Goal: Information Seeking & Learning: Learn about a topic

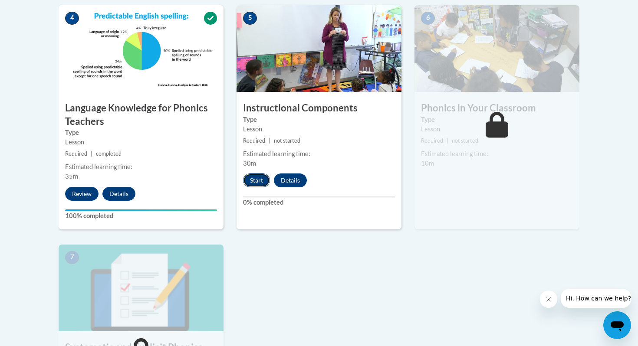
click at [257, 177] on button "Start" at bounding box center [256, 181] width 27 height 14
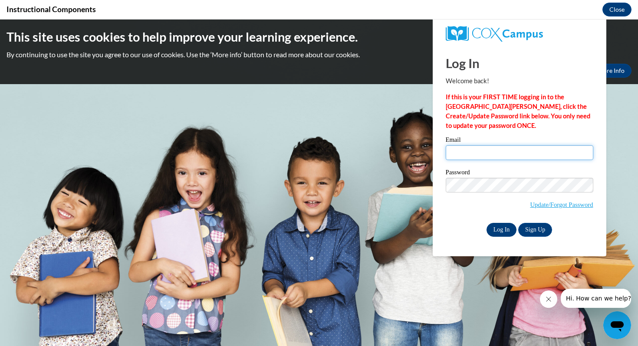
type input "cm.cole1@pack.csupueblo.edu"
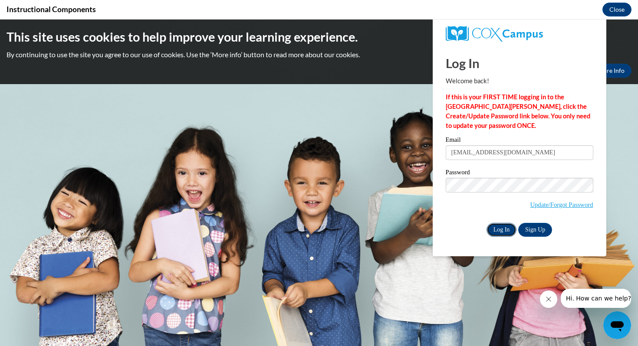
click at [496, 232] on input "Log In" at bounding box center [501, 230] width 30 height 14
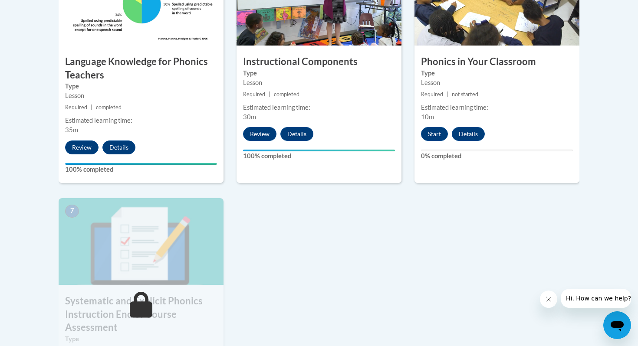
scroll to position [571, 0]
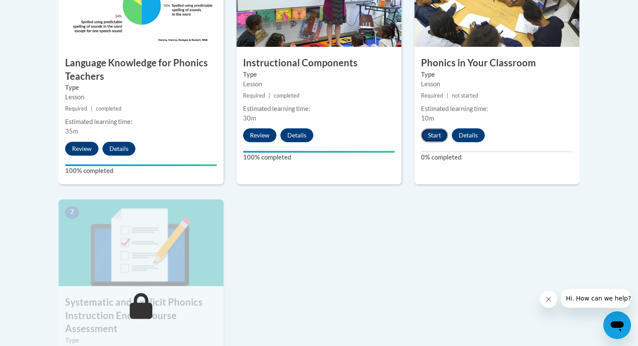
click at [433, 141] on button "Start" at bounding box center [434, 135] width 27 height 14
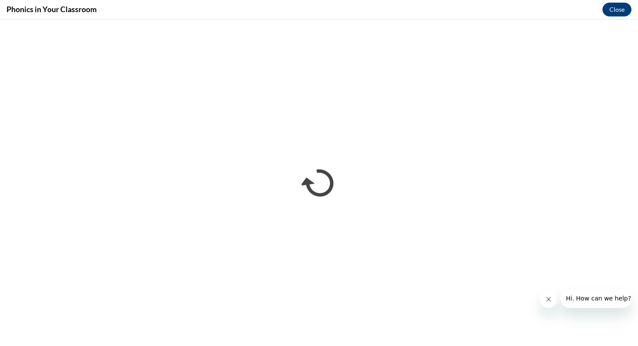
scroll to position [0, 0]
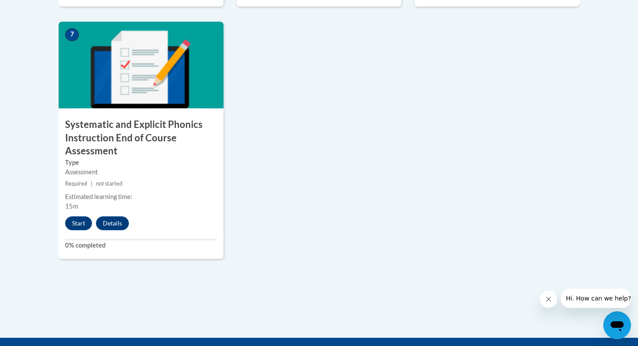
scroll to position [749, 0]
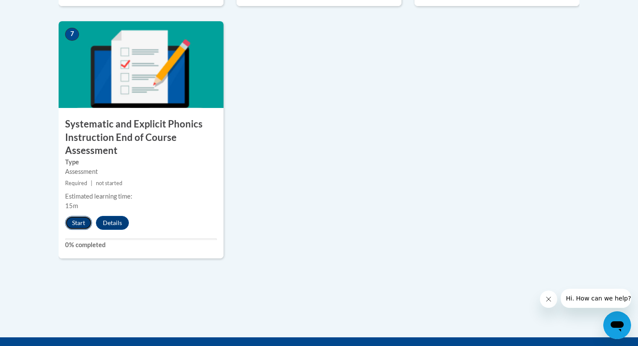
click at [72, 225] on button "Start" at bounding box center [78, 223] width 27 height 14
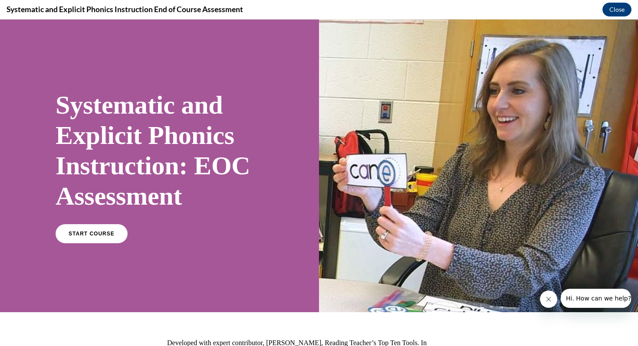
scroll to position [0, 0]
click at [111, 231] on link "START COURSE" at bounding box center [91, 234] width 75 height 20
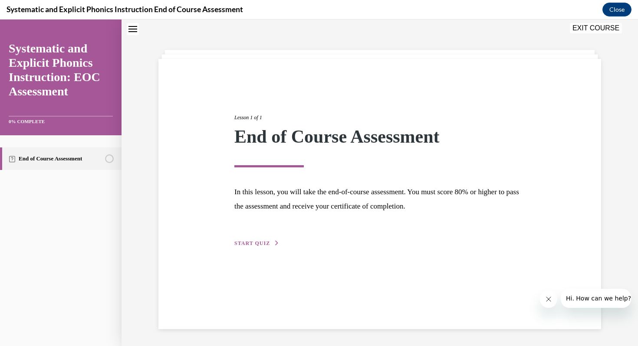
scroll to position [27, 0]
click at [265, 245] on span "START QUIZ" at bounding box center [252, 243] width 36 height 6
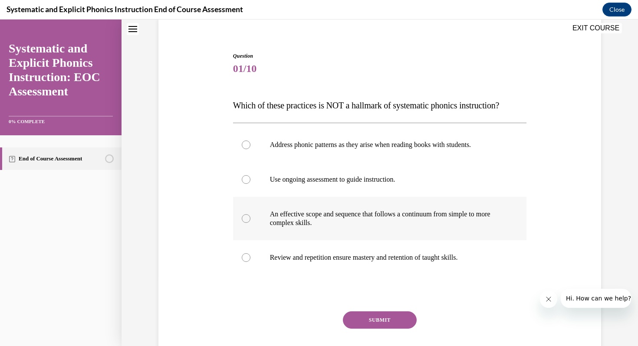
scroll to position [80, 0]
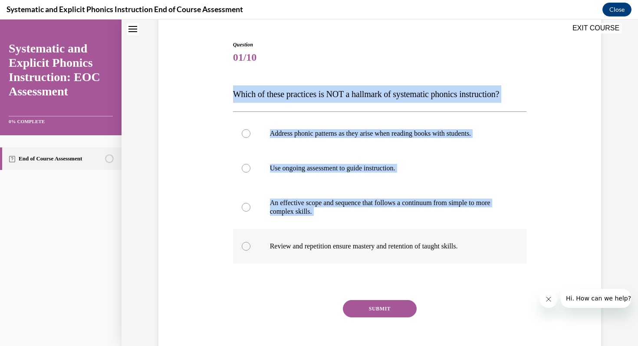
drag, startPoint x: 235, startPoint y: 93, endPoint x: 485, endPoint y: 253, distance: 297.0
click at [485, 253] on div "Question 01/10 Which of these practices is NOT a hallmark of systematic phonics…" at bounding box center [380, 206] width 294 height 331
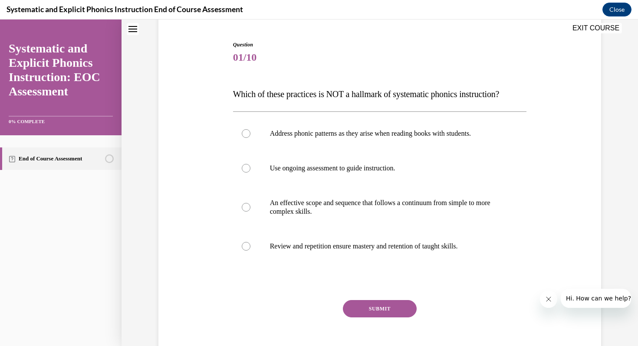
click at [226, 47] on div "Question 01/10 Which of these practices is NOT a hallmark of systematic phonics…" at bounding box center [379, 193] width 447 height 357
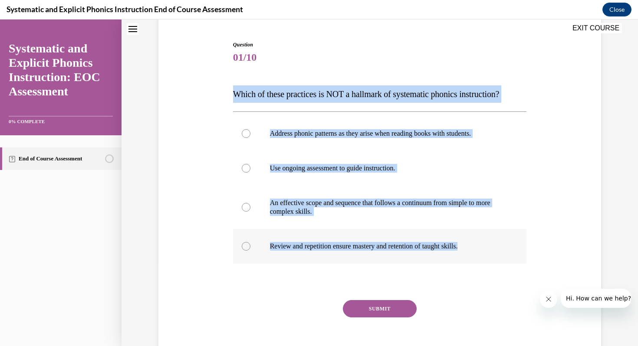
drag, startPoint x: 233, startPoint y: 94, endPoint x: 482, endPoint y: 248, distance: 292.8
click at [482, 249] on div "Question 01/10 Which of these practices is NOT a hallmark of systematic phonics…" at bounding box center [380, 206] width 294 height 331
copy div "Which of these practices is NOT a hallmark of systematic phonics instruction? A…"
click at [254, 141] on div at bounding box center [380, 133] width 294 height 35
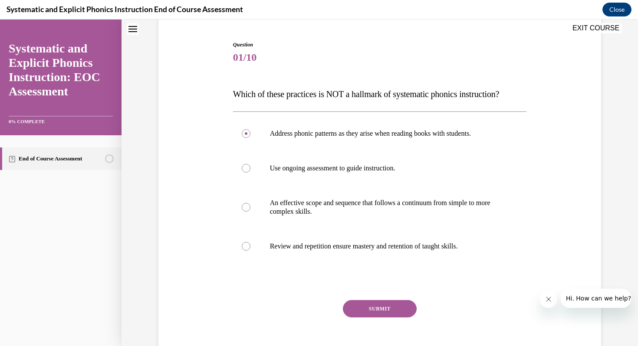
click at [394, 308] on button "SUBMIT" at bounding box center [380, 308] width 74 height 17
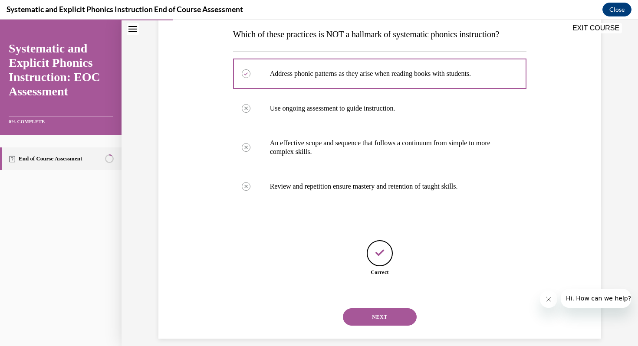
scroll to position [150, 0]
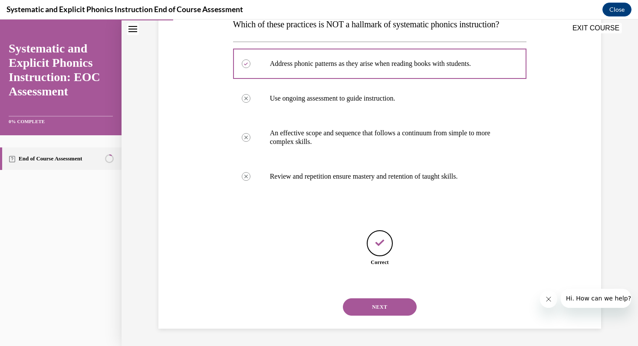
click at [385, 307] on button "NEXT" at bounding box center [380, 306] width 74 height 17
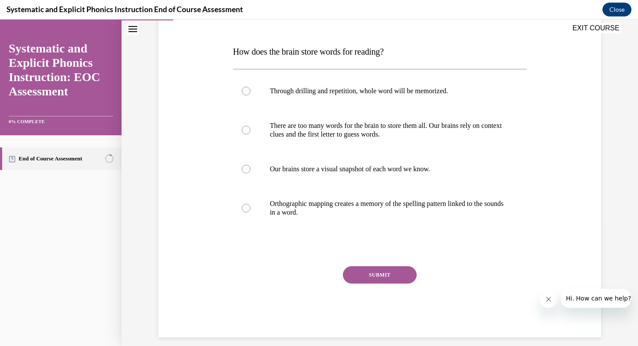
scroll to position [124, 0]
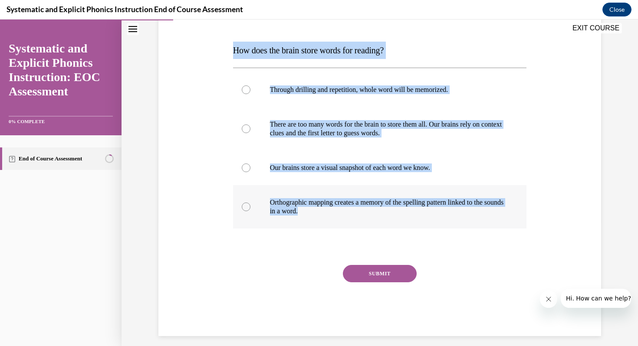
drag, startPoint x: 233, startPoint y: 48, endPoint x: 416, endPoint y: 208, distance: 242.6
click at [416, 208] on div "Question 02/10 How does the brain store words for reading? Through drilling and…" at bounding box center [380, 166] width 294 height 339
copy div "How does the brain store words for reading? Through drilling and repetition, wh…"
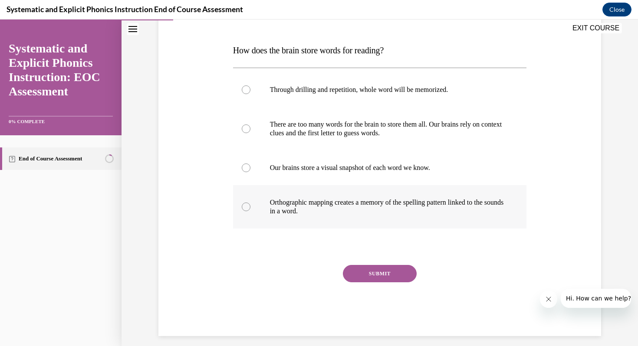
click at [259, 193] on div at bounding box center [380, 206] width 294 height 43
click at [259, 210] on div at bounding box center [380, 206] width 294 height 43
click at [372, 279] on button "SUBMIT" at bounding box center [380, 273] width 74 height 17
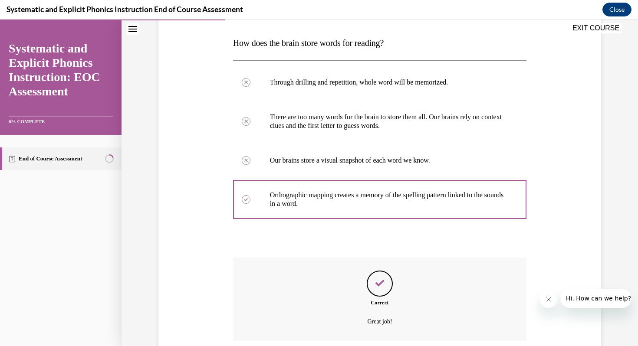
scroll to position [201, 0]
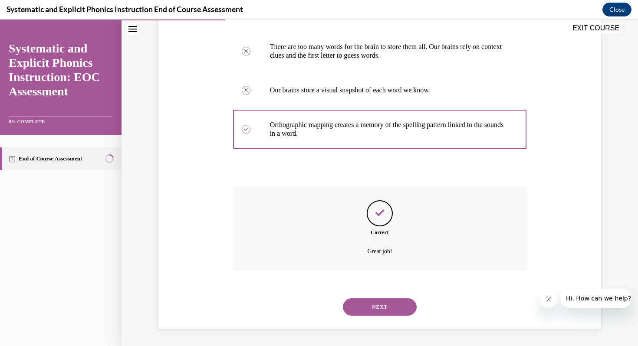
click at [374, 308] on button "NEXT" at bounding box center [380, 306] width 74 height 17
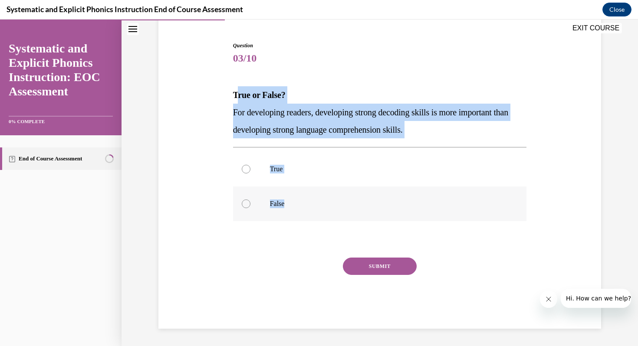
drag, startPoint x: 235, startPoint y: 94, endPoint x: 292, endPoint y: 205, distance: 125.0
click at [292, 205] on div "Question 03/10 True or False? For developing readers, developing strong decodin…" at bounding box center [380, 185] width 294 height 287
copy div "rue or False? For developing readers, developing strong decoding skills is more…"
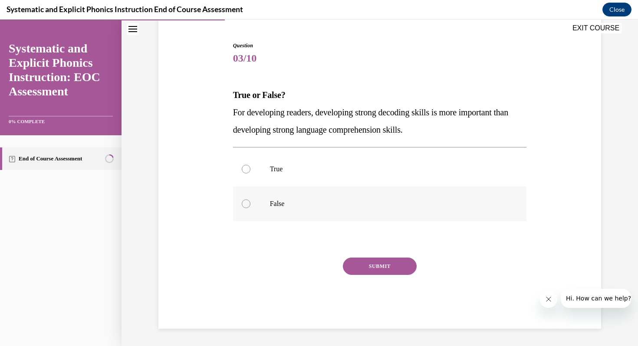
click at [248, 210] on div at bounding box center [380, 204] width 294 height 35
click at [363, 259] on button "SUBMIT" at bounding box center [380, 266] width 74 height 17
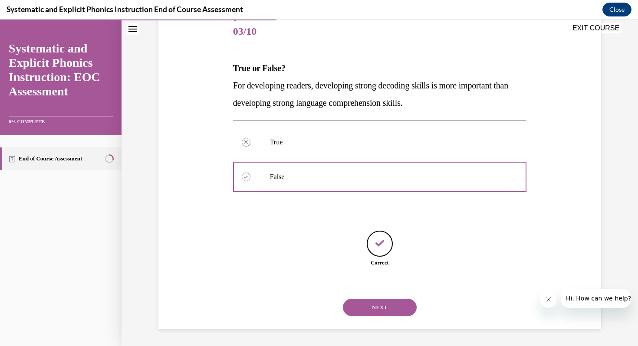
scroll to position [106, 0]
click at [379, 315] on button "NEXT" at bounding box center [380, 306] width 74 height 17
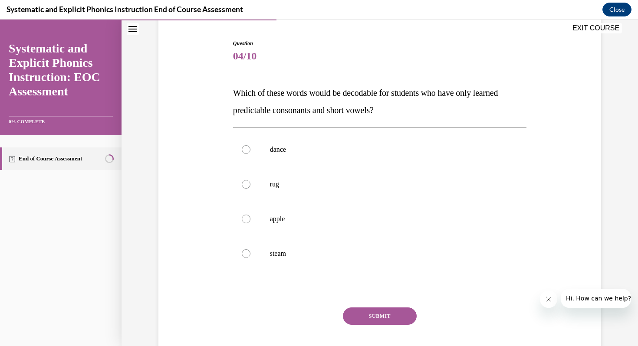
scroll to position [88, 0]
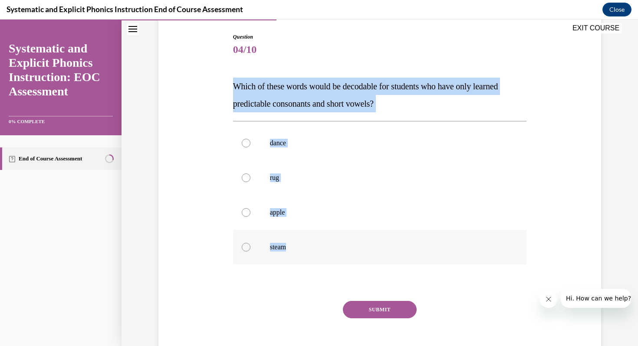
drag, startPoint x: 236, startPoint y: 85, endPoint x: 310, endPoint y: 250, distance: 180.4
click at [310, 250] on div "Question 04/10 Which of these words would be decodable for students who have on…" at bounding box center [380, 202] width 294 height 339
copy div "Which of these words would be decodable for students who have only learned pred…"
click at [248, 189] on div at bounding box center [380, 178] width 294 height 35
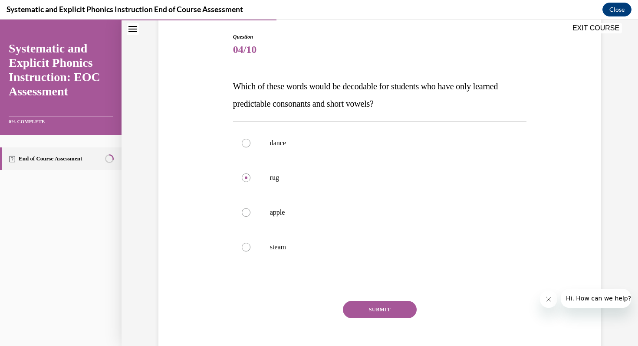
click at [361, 315] on button "SUBMIT" at bounding box center [380, 309] width 74 height 17
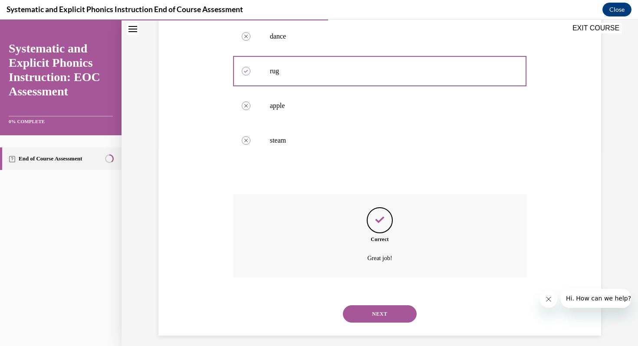
scroll to position [201, 0]
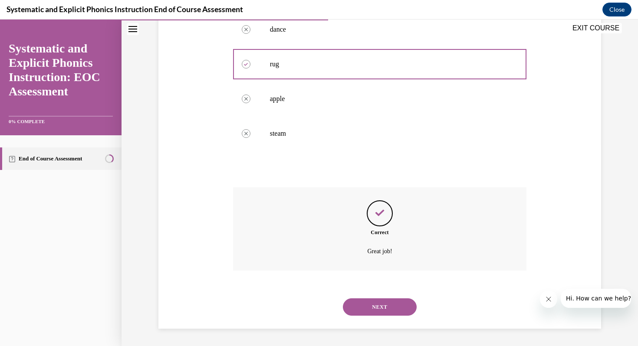
click at [363, 301] on button "NEXT" at bounding box center [380, 306] width 74 height 17
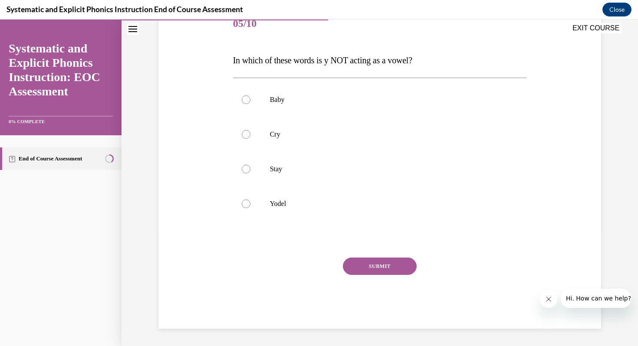
scroll to position [96, 0]
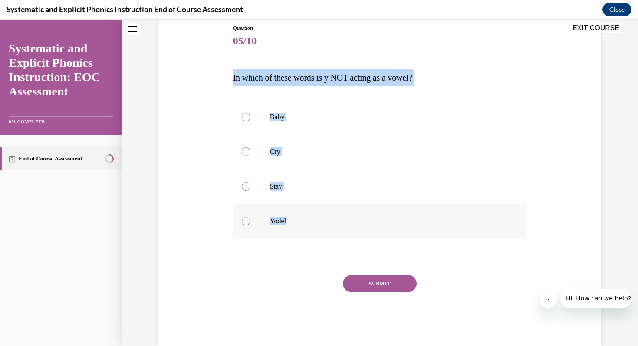
drag, startPoint x: 231, startPoint y: 75, endPoint x: 294, endPoint y: 224, distance: 161.2
click at [294, 224] on div "Question 05/10 In which of these words is y NOT acting as a vowel? Baby Cry Sta…" at bounding box center [380, 178] width 298 height 335
copy div "In which of these words is y NOT acting as a vowel? Baby Cry Stay Yodel"
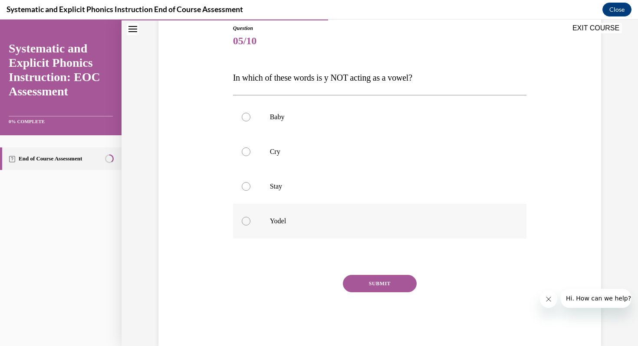
click at [257, 222] on div at bounding box center [380, 221] width 294 height 35
click at [369, 286] on button "SUBMIT" at bounding box center [380, 283] width 74 height 17
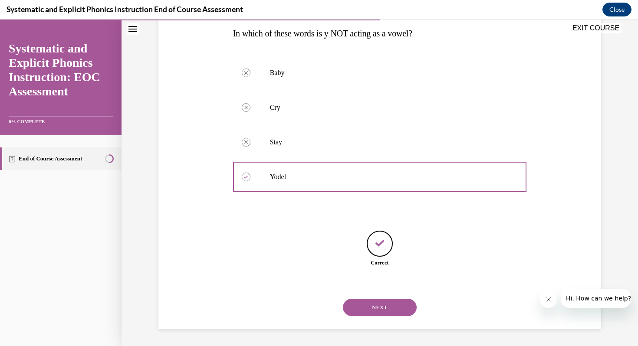
scroll to position [141, 0]
click at [377, 312] on button "NEXT" at bounding box center [380, 306] width 74 height 17
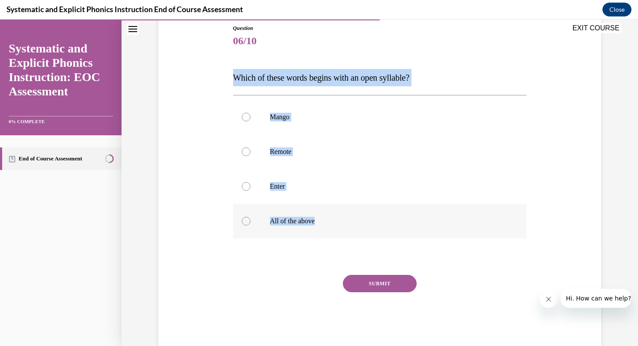
drag, startPoint x: 234, startPoint y: 73, endPoint x: 338, endPoint y: 221, distance: 180.7
click at [338, 222] on div "Question 06/10 Which of these words begins with an open syllable? Mango Remote …" at bounding box center [380, 185] width 294 height 322
copy div "Which of these words begins with an open syllable? Mango Remote Enter All of th…"
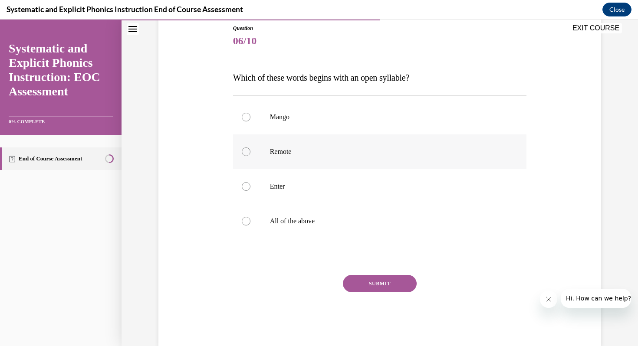
click at [279, 150] on p "Remote" at bounding box center [387, 152] width 235 height 9
click at [367, 279] on button "SUBMIT" at bounding box center [380, 283] width 74 height 17
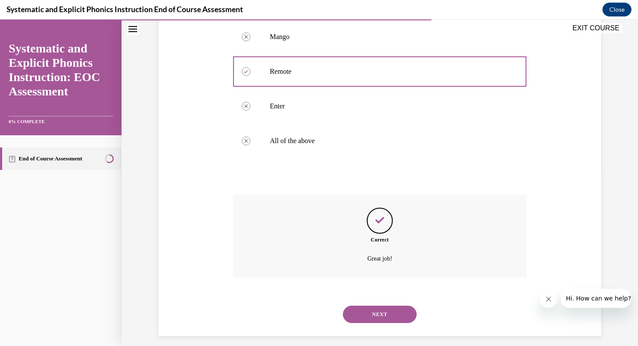
scroll to position [184, 0]
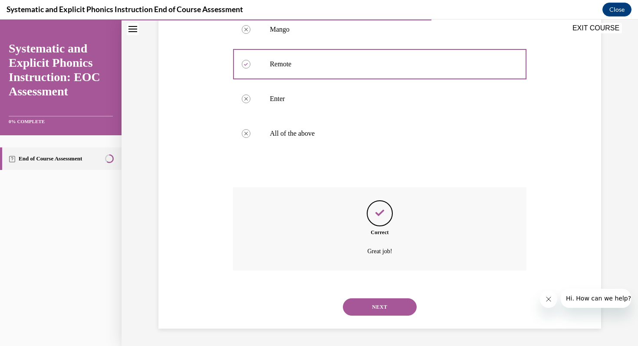
click at [371, 294] on div "NEXT" at bounding box center [380, 307] width 294 height 35
click at [371, 301] on button "NEXT" at bounding box center [380, 306] width 74 height 17
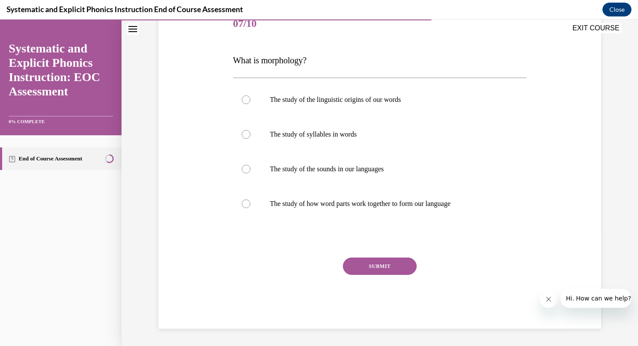
scroll to position [96, 0]
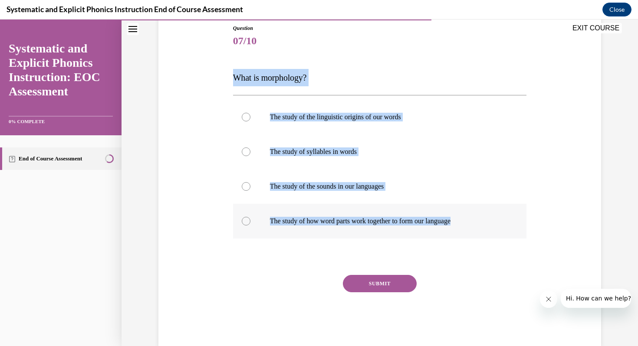
drag, startPoint x: 235, startPoint y: 77, endPoint x: 467, endPoint y: 223, distance: 274.0
click at [467, 223] on div "Question 07/10 What is morphology? The study of the linguistic origins of our w…" at bounding box center [380, 185] width 294 height 322
copy div "What is morphology? The study of the linguistic origins of our words The study …"
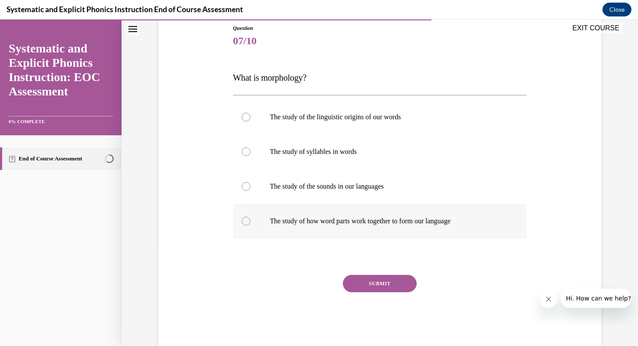
click at [306, 211] on div at bounding box center [380, 221] width 294 height 35
click at [377, 283] on button "SUBMIT" at bounding box center [380, 283] width 74 height 17
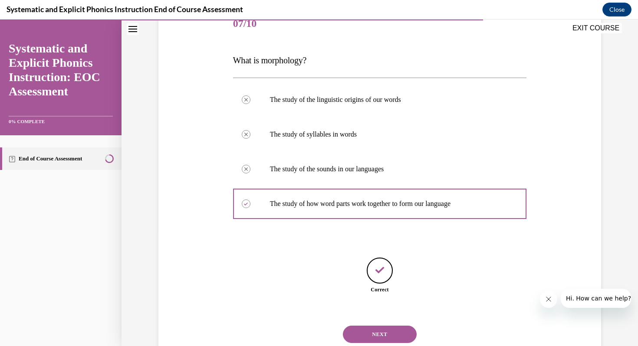
scroll to position [141, 0]
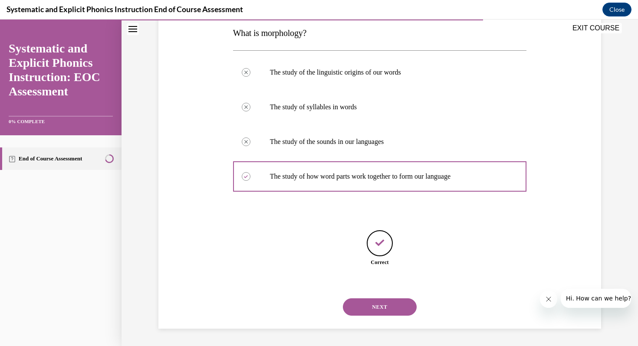
click at [389, 306] on button "NEXT" at bounding box center [380, 306] width 74 height 17
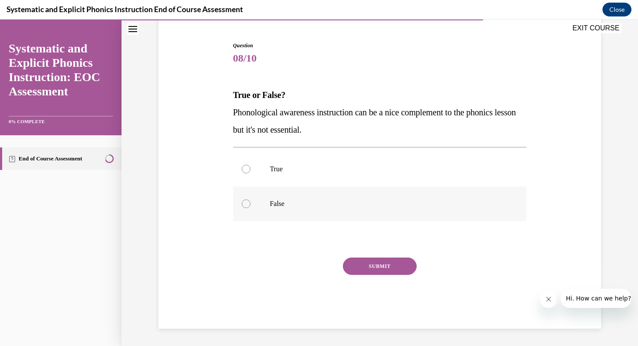
click at [275, 202] on p "False" at bounding box center [387, 204] width 235 height 9
click at [369, 263] on button "SUBMIT" at bounding box center [380, 266] width 74 height 17
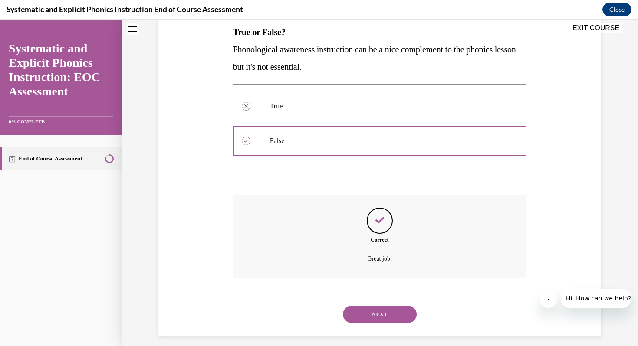
scroll to position [149, 0]
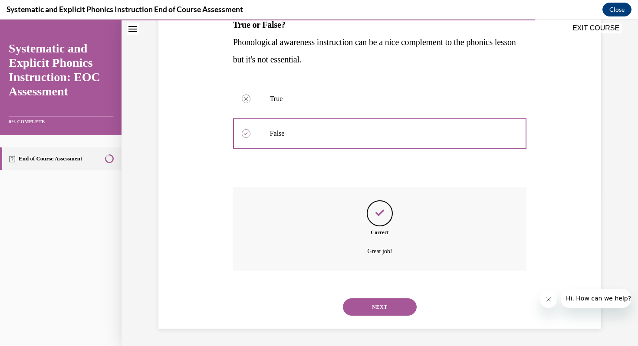
click at [377, 305] on button "NEXT" at bounding box center [380, 306] width 74 height 17
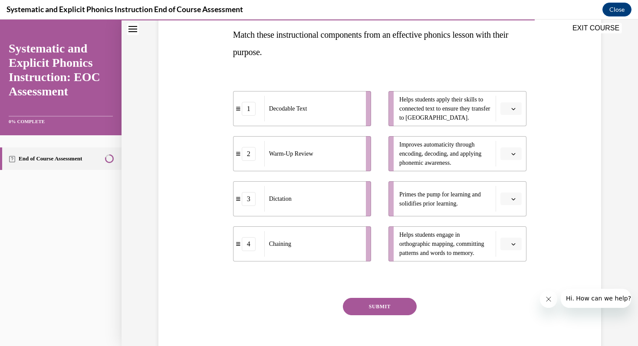
scroll to position [120, 0]
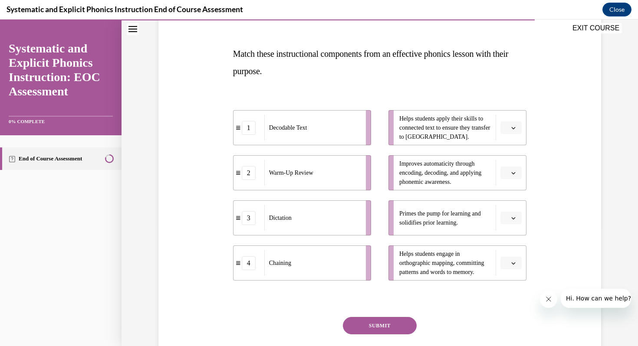
click at [515, 176] on button "button" at bounding box center [510, 173] width 21 height 13
click at [589, 158] on div "Question 09/10 Match these instructional components from an effective phonics l…" at bounding box center [379, 181] width 447 height 414
click at [506, 223] on button "button" at bounding box center [510, 218] width 21 height 13
click at [517, 271] on div "2" at bounding box center [510, 271] width 22 height 17
click at [516, 173] on button "button" at bounding box center [510, 173] width 21 height 13
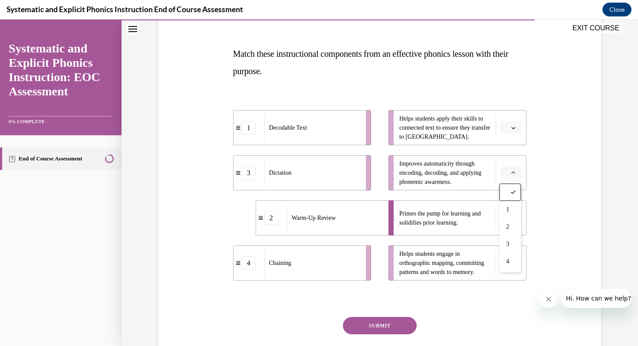
click at [515, 163] on li "Improves automaticity through encoding, decoding, and applying phonemic awarene…" at bounding box center [457, 172] width 138 height 35
click at [516, 127] on span "button" at bounding box center [513, 128] width 6 height 6
click at [516, 168] on div "1" at bounding box center [510, 164] width 22 height 17
click at [515, 174] on icon "button" at bounding box center [513, 173] width 4 height 4
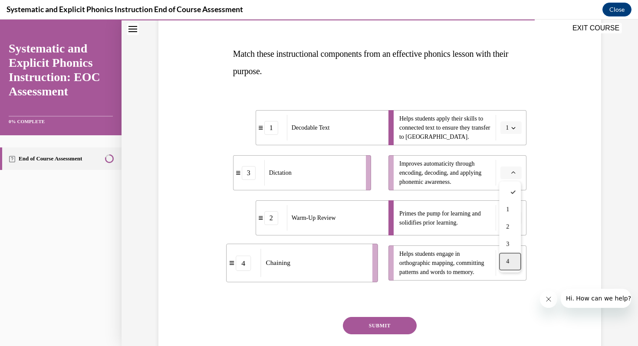
click at [507, 264] on span "4" at bounding box center [507, 261] width 3 height 7
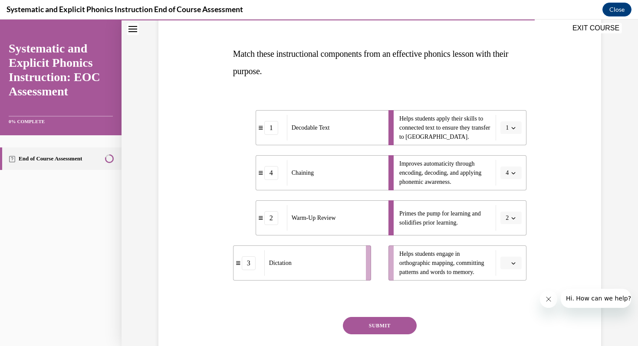
click at [508, 267] on span "Please select an option" at bounding box center [506, 263] width 3 height 9
click at [516, 227] on div "3" at bounding box center [510, 226] width 22 height 17
click at [396, 328] on button "SUBMIT" at bounding box center [380, 325] width 74 height 17
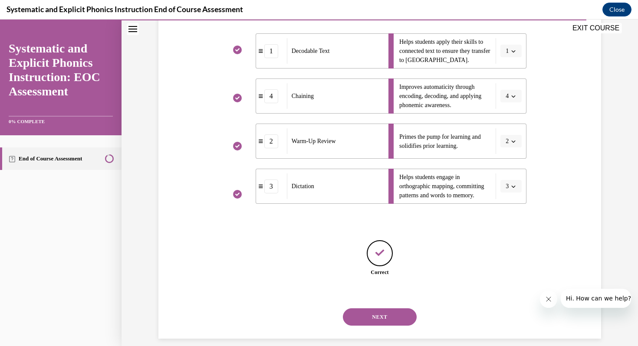
scroll to position [207, 0]
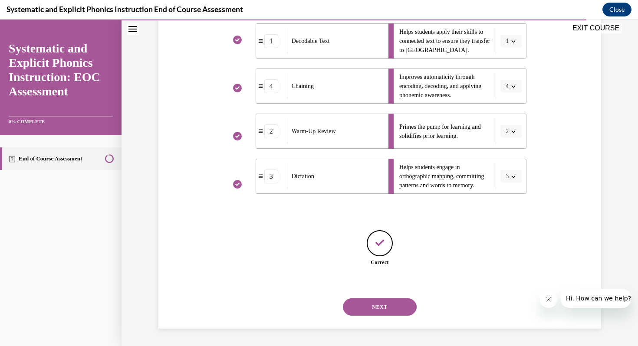
click at [386, 308] on button "NEXT" at bounding box center [380, 306] width 74 height 17
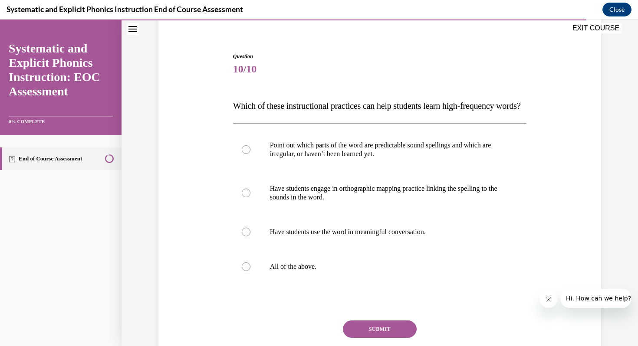
scroll to position [100, 0]
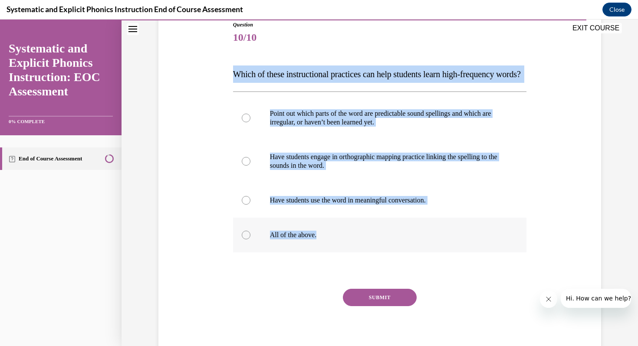
drag, startPoint x: 233, startPoint y: 72, endPoint x: 328, endPoint y: 256, distance: 207.8
click at [328, 256] on div "Question 10/10 Which of these instructional practices can help students learn h…" at bounding box center [380, 190] width 294 height 339
copy div "Which of these instructional practices can help students learn high-frequency w…"
click at [295, 253] on div at bounding box center [380, 235] width 294 height 35
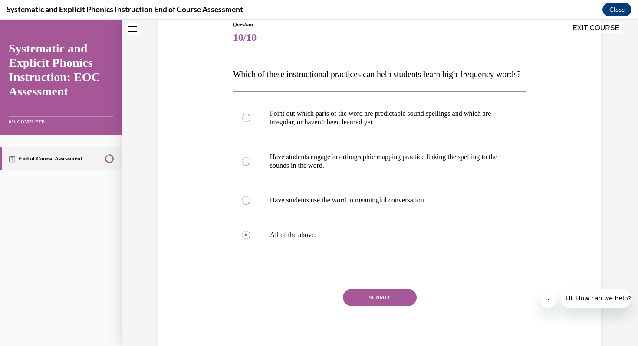
click at [369, 306] on button "SUBMIT" at bounding box center [380, 297] width 74 height 17
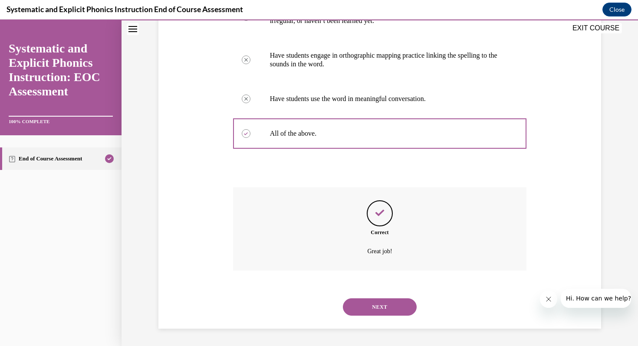
scroll to position [219, 0]
click at [369, 317] on div "NEXT" at bounding box center [380, 307] width 294 height 35
click at [372, 304] on button "NEXT" at bounding box center [380, 306] width 74 height 17
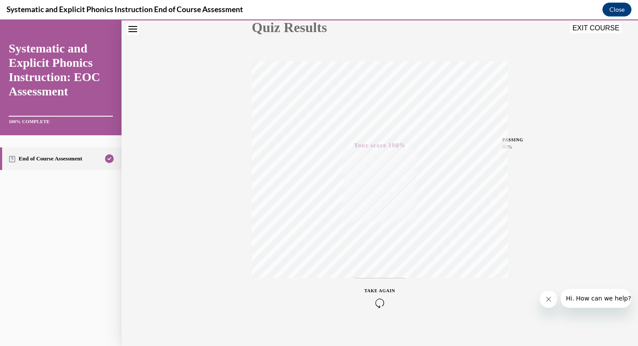
scroll to position [118, 0]
click at [604, 30] on button "EXIT COURSE" at bounding box center [596, 28] width 52 height 10
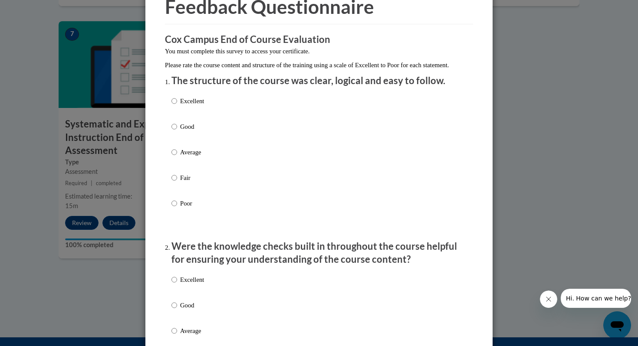
scroll to position [55, 0]
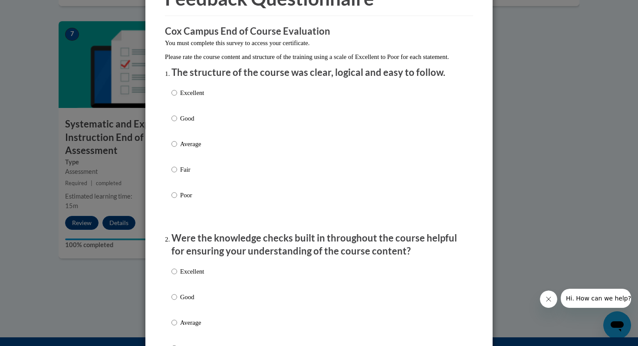
click at [190, 98] on p "Excellent" at bounding box center [192, 93] width 24 height 10
click at [177, 98] on input "Excellent" at bounding box center [174, 93] width 6 height 10
radio input "true"
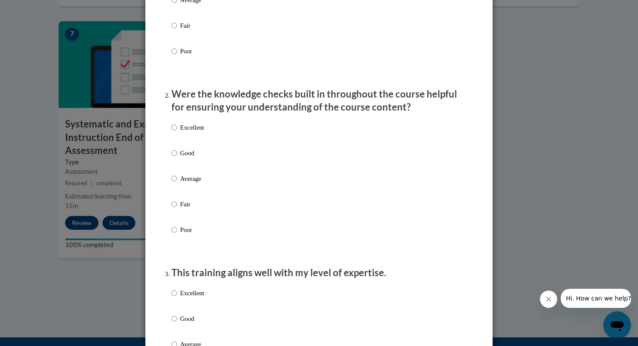
scroll to position [204, 0]
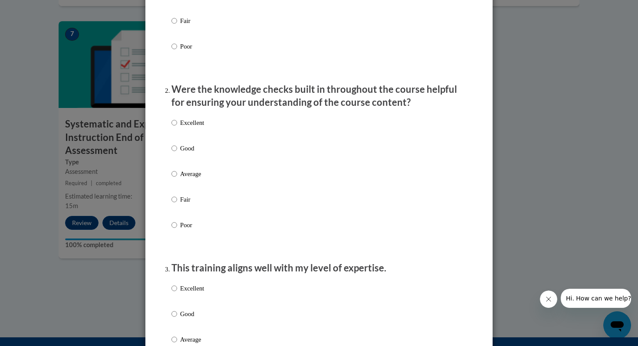
click at [187, 128] on p "Excellent" at bounding box center [192, 123] width 24 height 10
click at [177, 128] on input "Excellent" at bounding box center [174, 123] width 6 height 10
radio input "true"
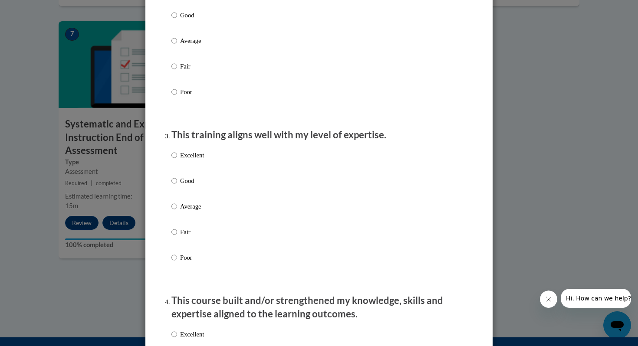
scroll to position [343, 0]
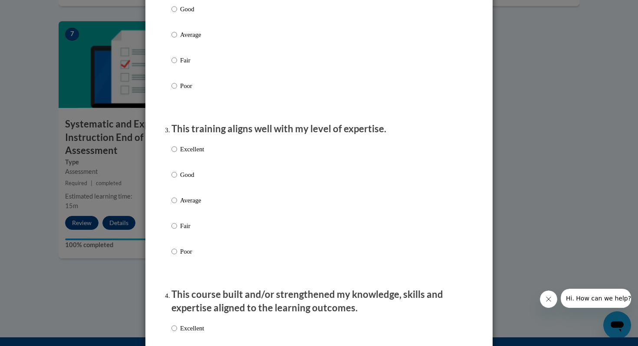
click at [191, 154] on p "Excellent" at bounding box center [192, 149] width 24 height 10
click at [177, 154] on input "Excellent" at bounding box center [174, 149] width 6 height 10
radio input "true"
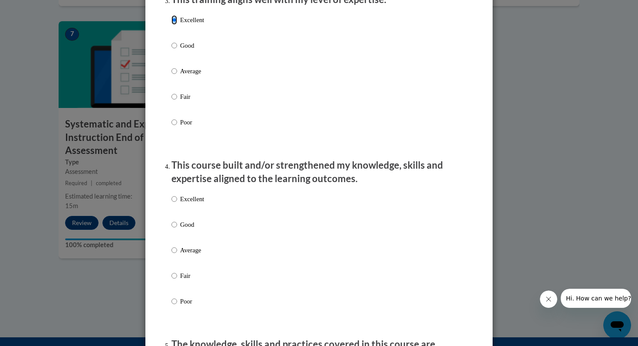
scroll to position [476, 0]
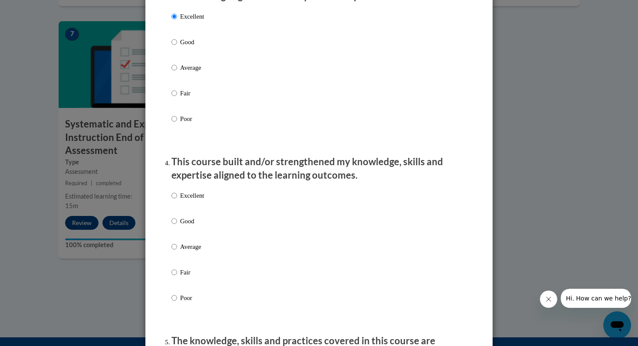
click at [193, 200] on p "Excellent" at bounding box center [192, 196] width 24 height 10
click at [177, 200] on input "Excellent" at bounding box center [174, 196] width 6 height 10
radio input "true"
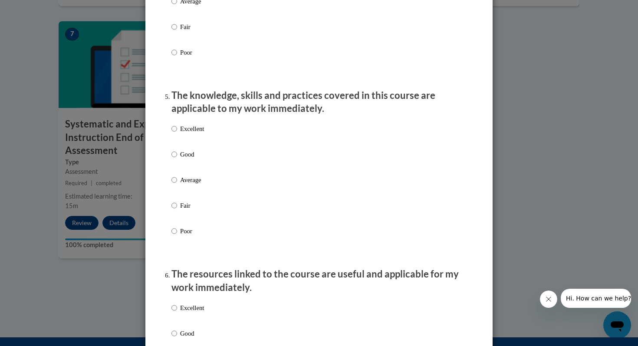
scroll to position [745, 0]
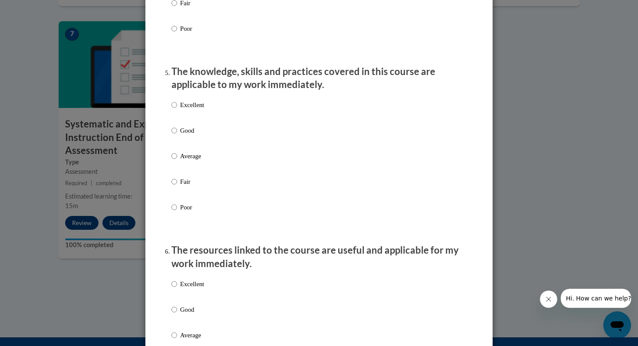
click at [196, 110] on p "Excellent" at bounding box center [192, 105] width 24 height 10
click at [177, 110] on input "Excellent" at bounding box center [174, 105] width 6 height 10
radio input "true"
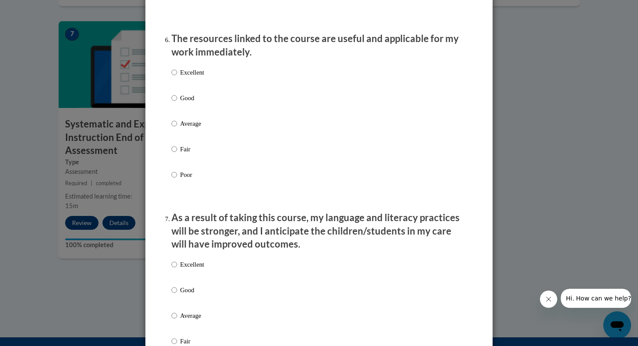
scroll to position [985, 0]
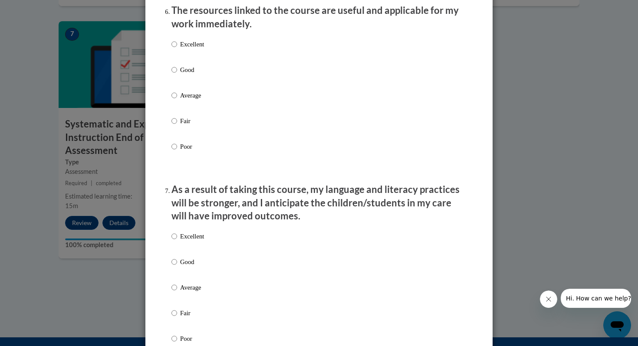
click at [196, 49] on p "Excellent" at bounding box center [192, 44] width 24 height 10
click at [177, 49] on input "Excellent" at bounding box center [174, 44] width 6 height 10
radio input "true"
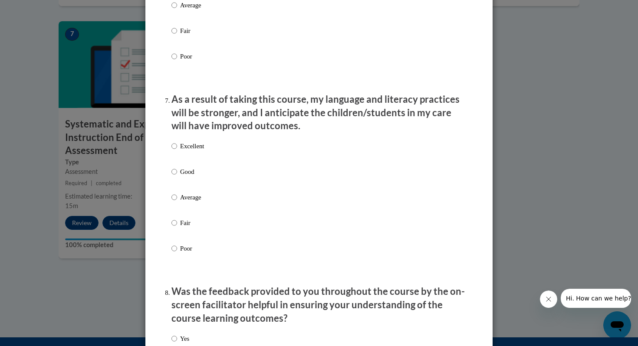
scroll to position [1091, 0]
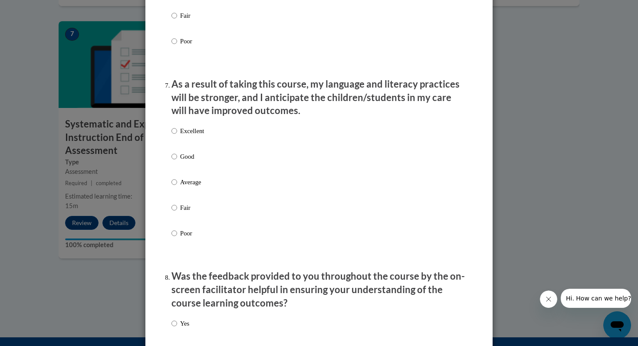
click at [201, 136] on p "Excellent" at bounding box center [192, 131] width 24 height 10
click at [177, 136] on input "Excellent" at bounding box center [174, 131] width 6 height 10
radio input "true"
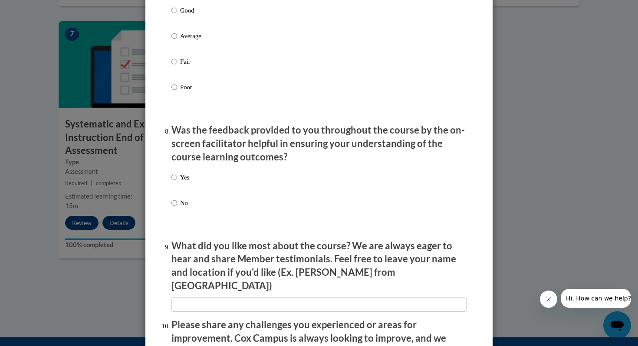
scroll to position [1308, 0]
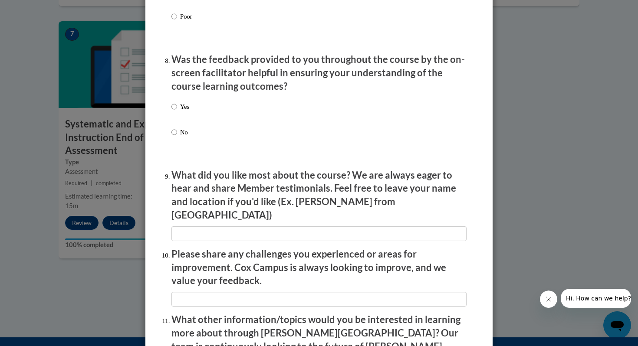
click at [174, 123] on label "Yes" at bounding box center [180, 113] width 18 height 23
click at [174, 111] on input "Yes" at bounding box center [174, 107] width 6 height 10
radio input "true"
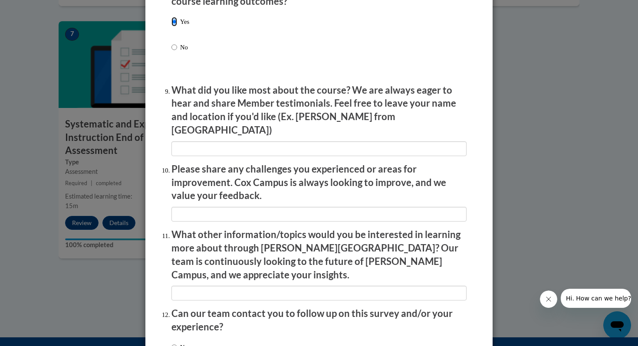
scroll to position [1459, 0]
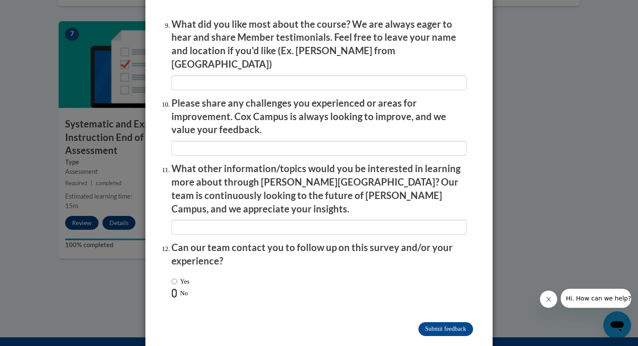
click at [176, 289] on input "No" at bounding box center [174, 294] width 6 height 10
radio input "true"
click at [454, 322] on input "Submit feedback" at bounding box center [445, 329] width 55 height 14
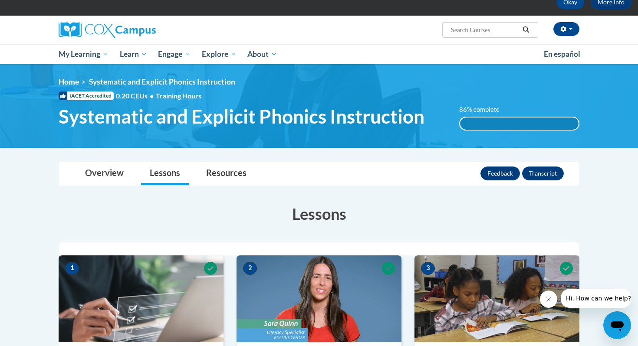
scroll to position [33, 0]
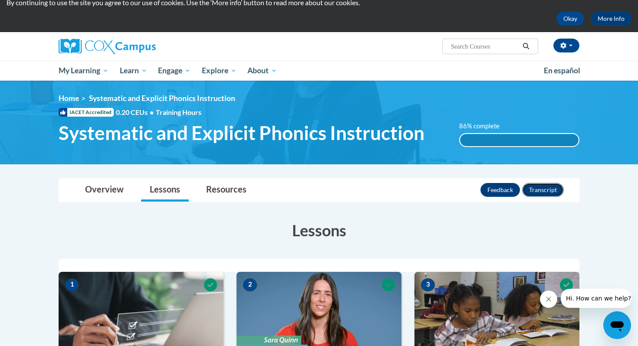
click at [559, 192] on button "Transcript" at bounding box center [543, 190] width 42 height 14
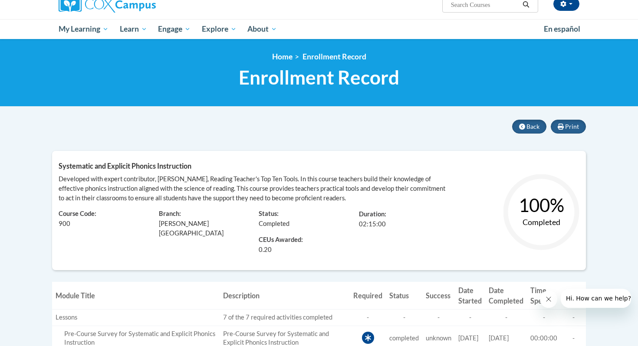
scroll to position [67, 0]
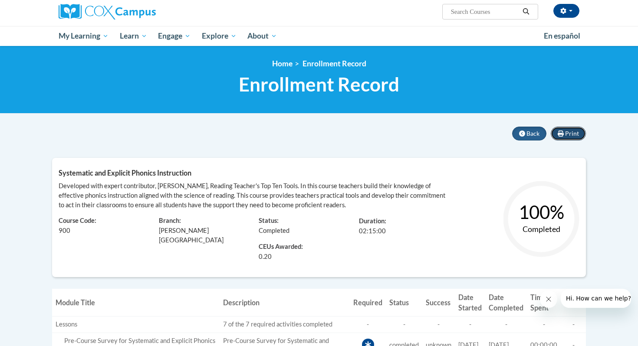
click at [571, 128] on button "Print" at bounding box center [568, 134] width 35 height 14
drag, startPoint x: 338, startPoint y: 182, endPoint x: 301, endPoint y: 173, distance: 38.0
click at [336, 182] on div "Developed with expert contributor, [PERSON_NAME], Reading Teacher's Top Ten Too…" at bounding box center [252, 195] width 387 height 29
click at [527, 131] on span "Back" at bounding box center [532, 133] width 13 height 7
